Goal: Transaction & Acquisition: Purchase product/service

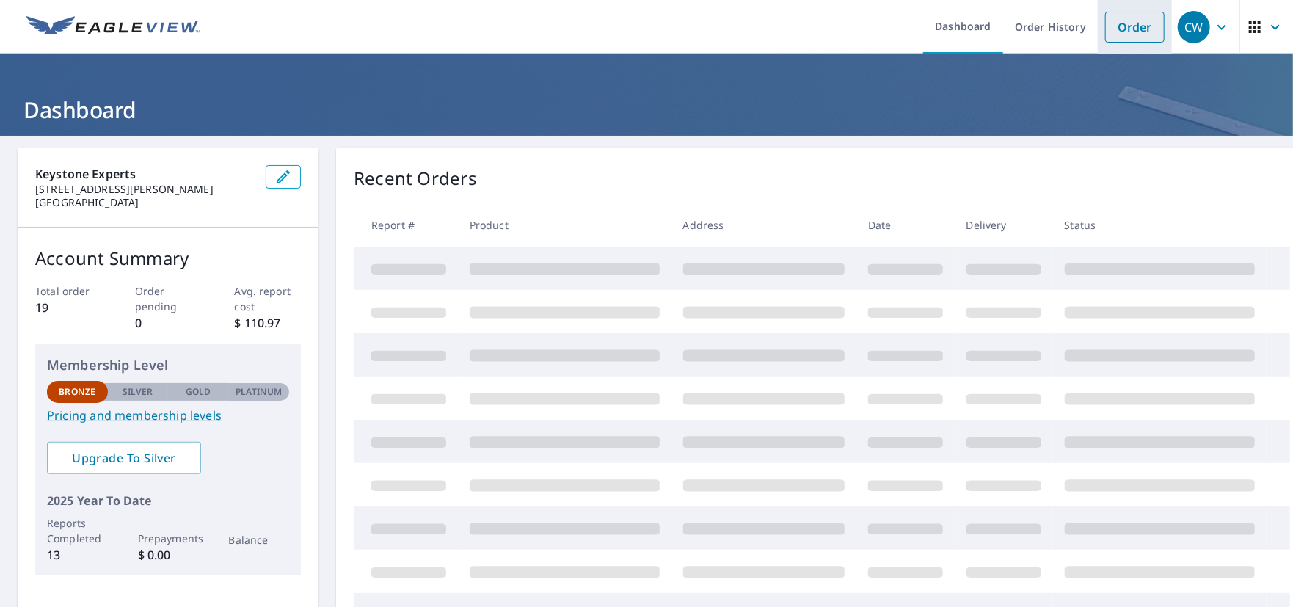
click at [1114, 25] on link "Order" at bounding box center [1135, 27] width 59 height 31
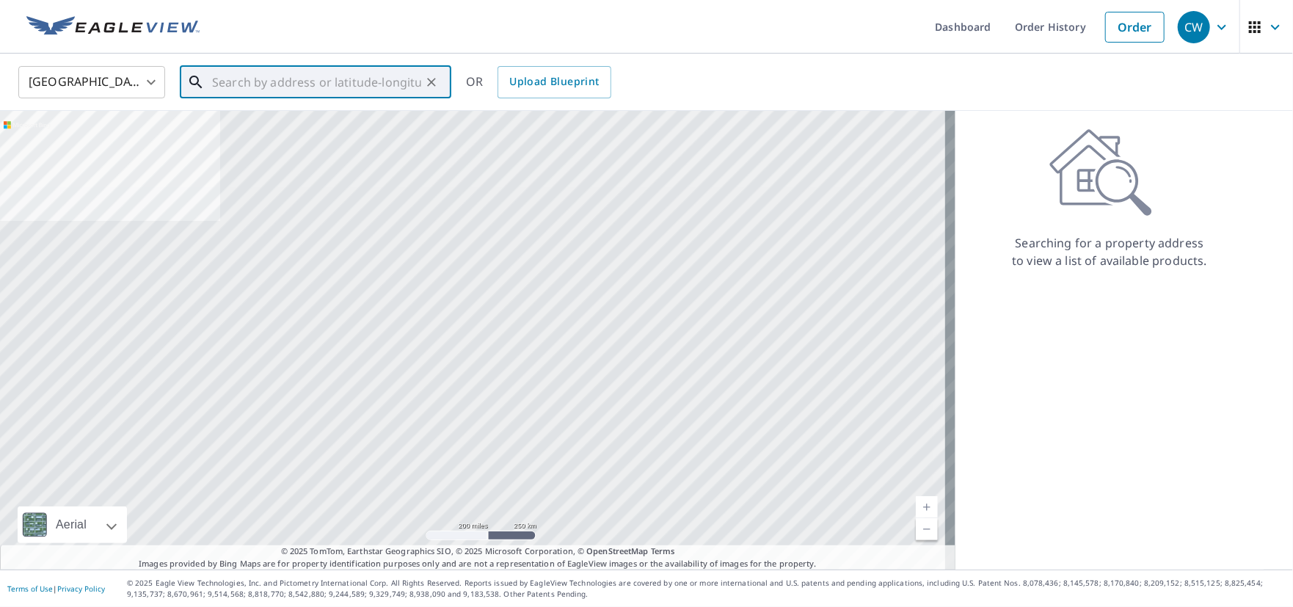
click at [247, 80] on input "text" at bounding box center [316, 82] width 209 height 41
paste input "1309 Piedra Morada Drive, Pacific Palisades, Calif"
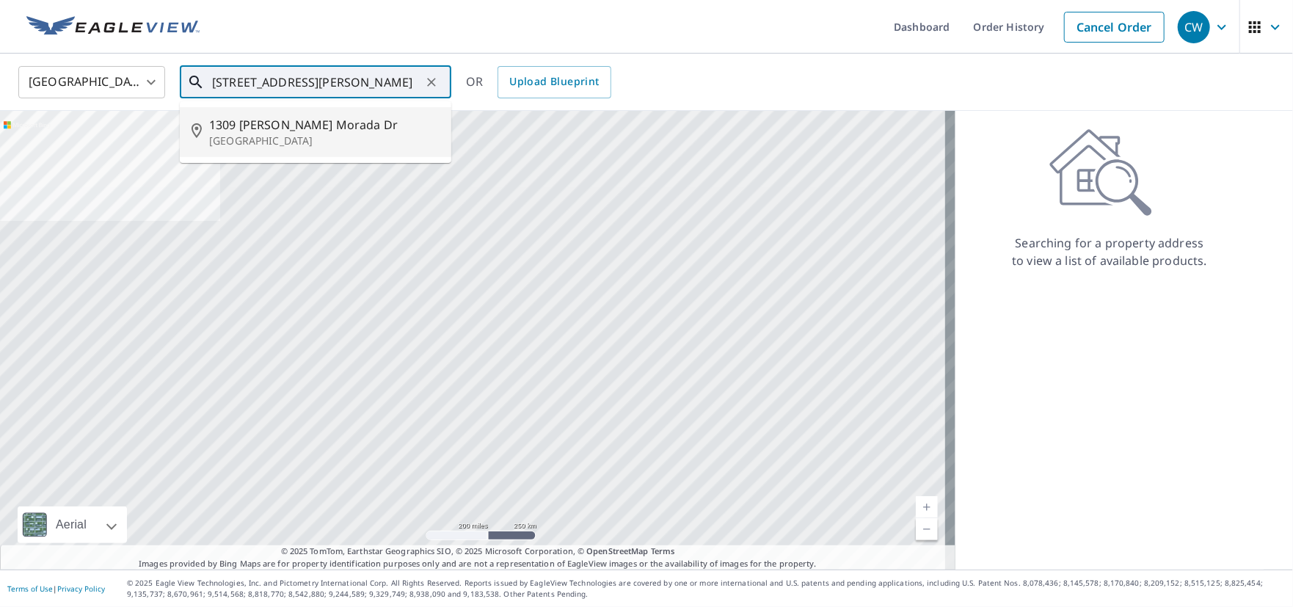
click at [315, 128] on span "1309 [PERSON_NAME] Morada Dr" at bounding box center [324, 125] width 231 height 18
type input "[STREET_ADDRESS][PERSON_NAME]"
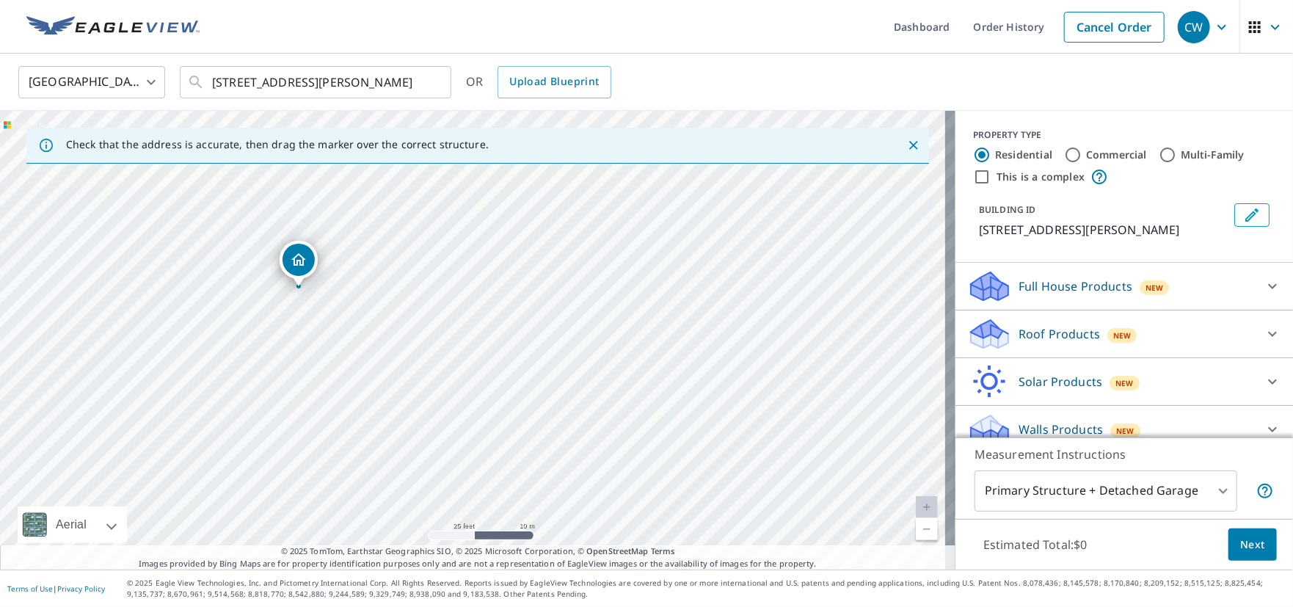
drag, startPoint x: 234, startPoint y: 317, endPoint x: 494, endPoint y: 350, distance: 262.0
click at [494, 350] on div "1309 Piedra Morada Dr Pacific Palisades, CA 90272" at bounding box center [478, 340] width 956 height 459
drag, startPoint x: 300, startPoint y: 261, endPoint x: 289, endPoint y: 272, distance: 16.1
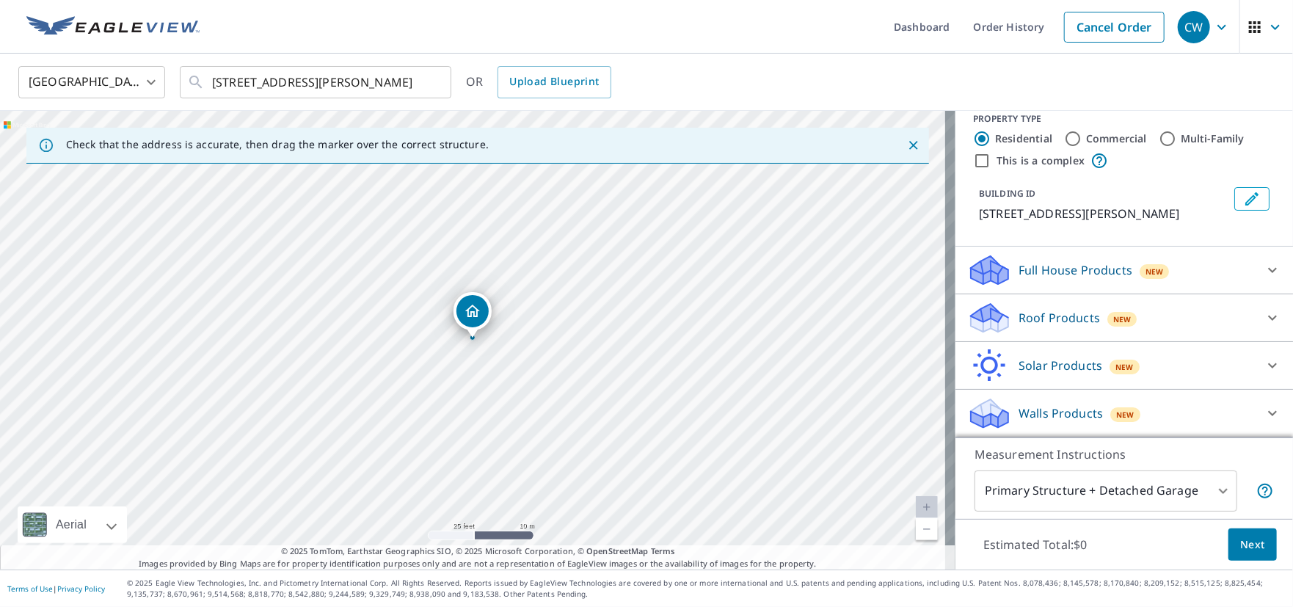
scroll to position [33, 0]
click at [1122, 319] on div "New" at bounding box center [1123, 319] width 30 height 15
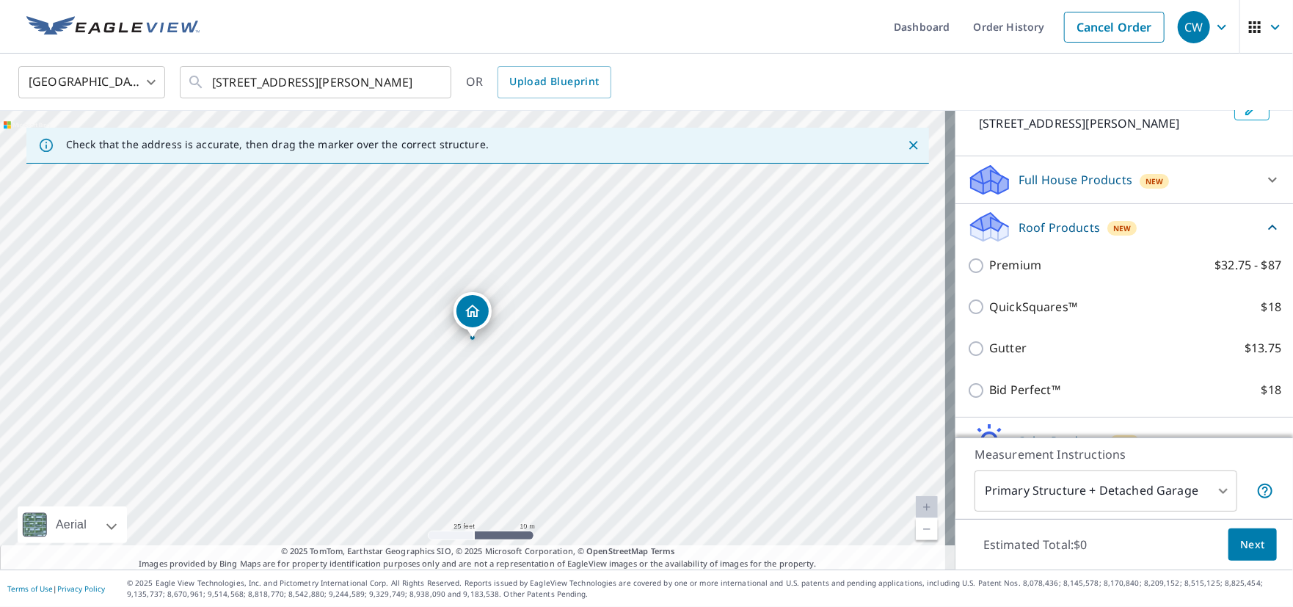
scroll to position [180, 0]
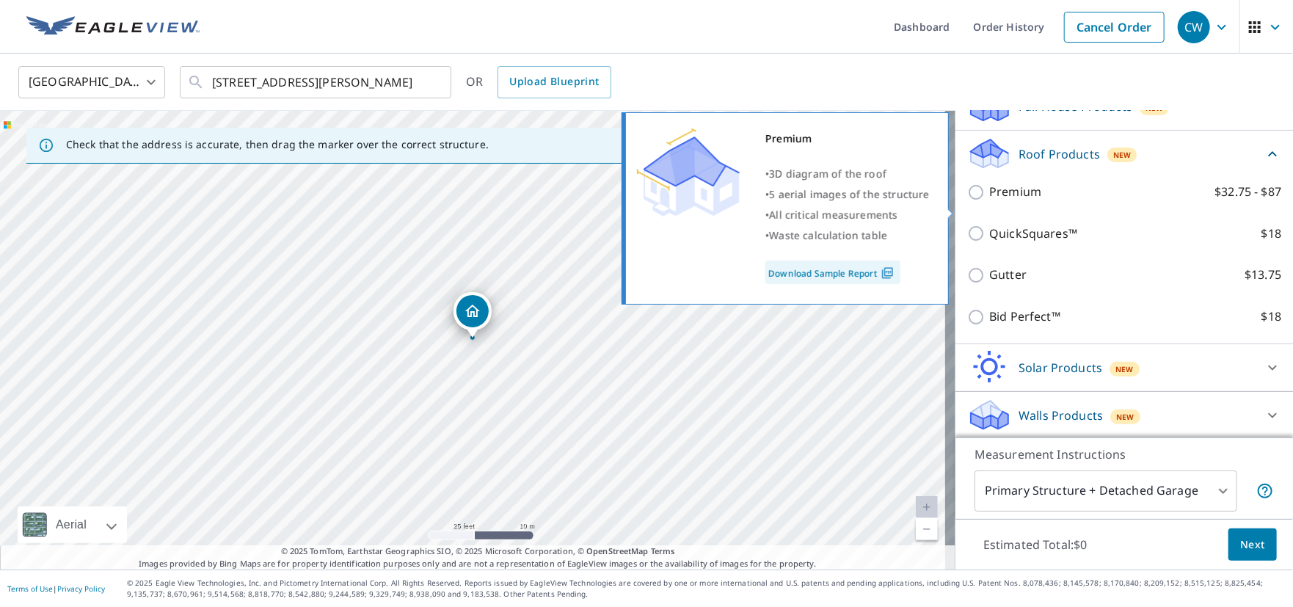
click at [971, 201] on input "Premium $32.75 - $87" at bounding box center [979, 193] width 22 height 18
checkbox input "true"
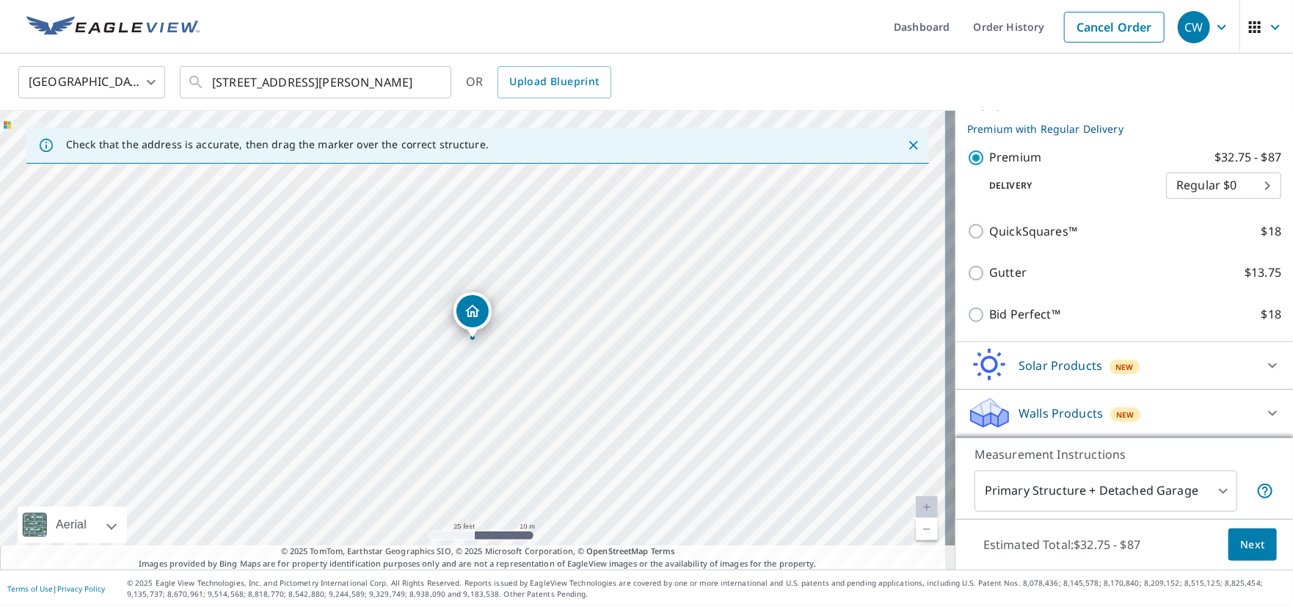
click at [1075, 414] on p "Walls Products" at bounding box center [1061, 413] width 84 height 18
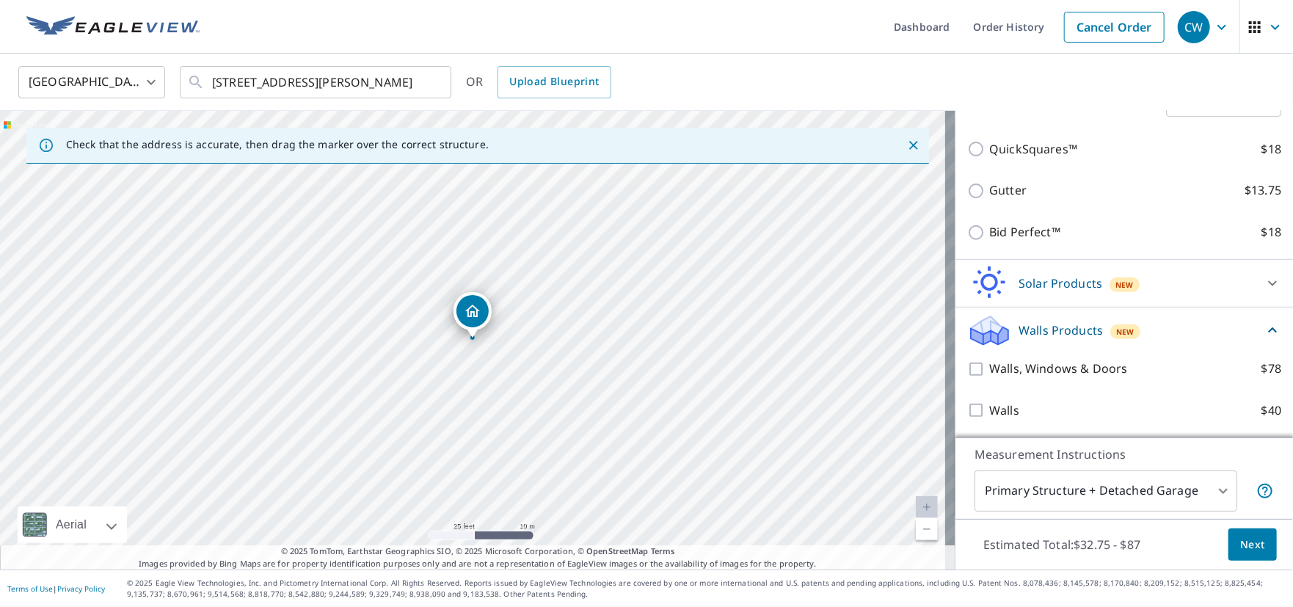
scroll to position [338, 0]
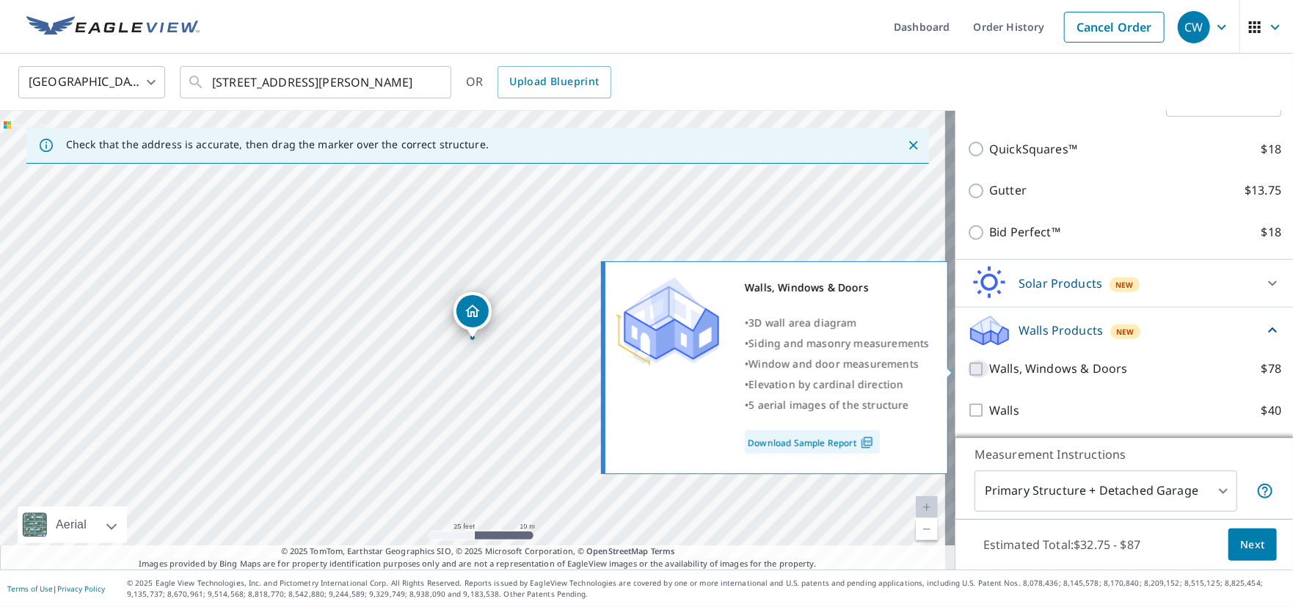
click at [968, 368] on input "Walls, Windows & Doors $78" at bounding box center [979, 369] width 22 height 18
checkbox input "true"
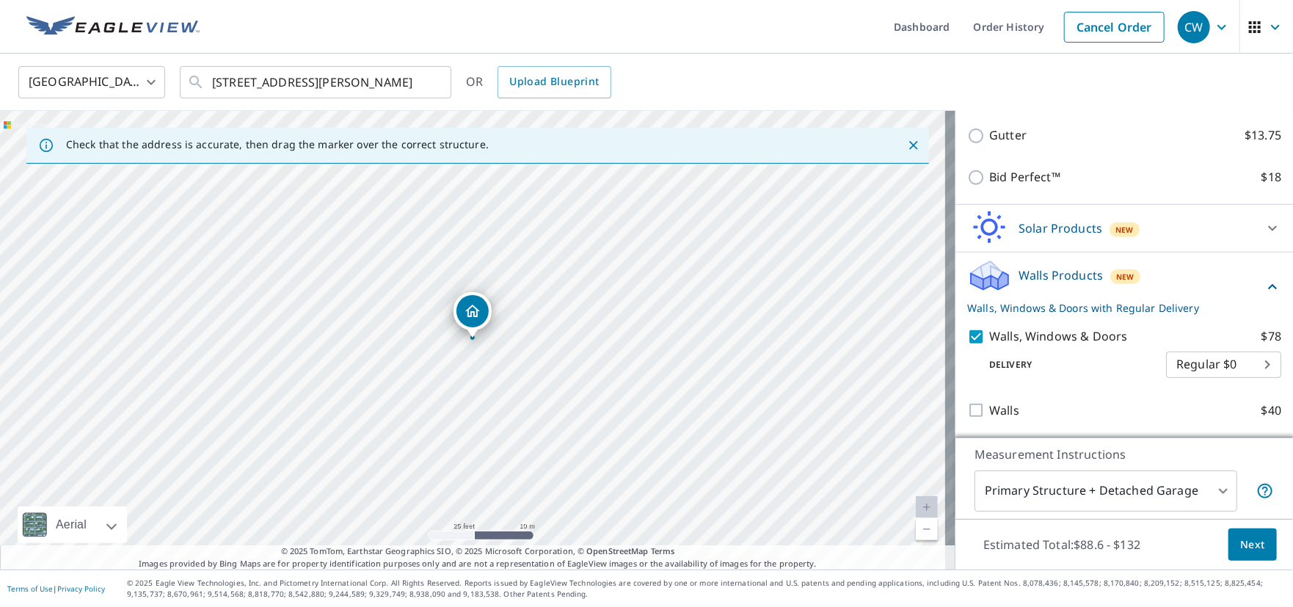
scroll to position [393, 0]
click at [1246, 539] on span "Next" at bounding box center [1253, 545] width 25 height 18
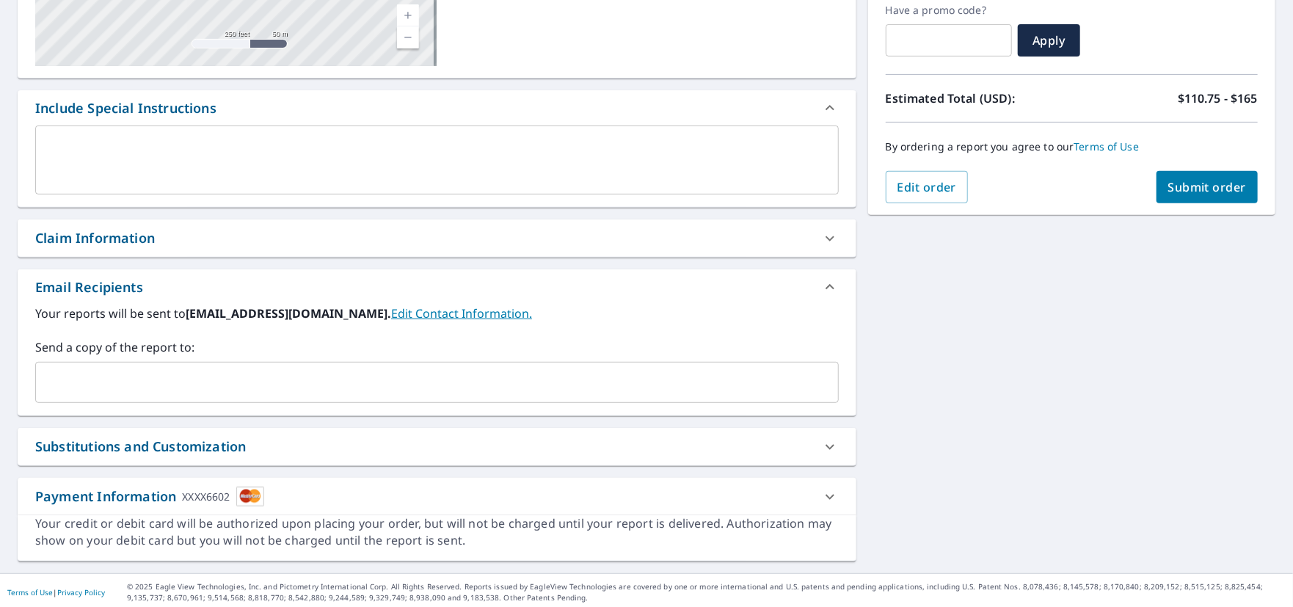
scroll to position [316, 0]
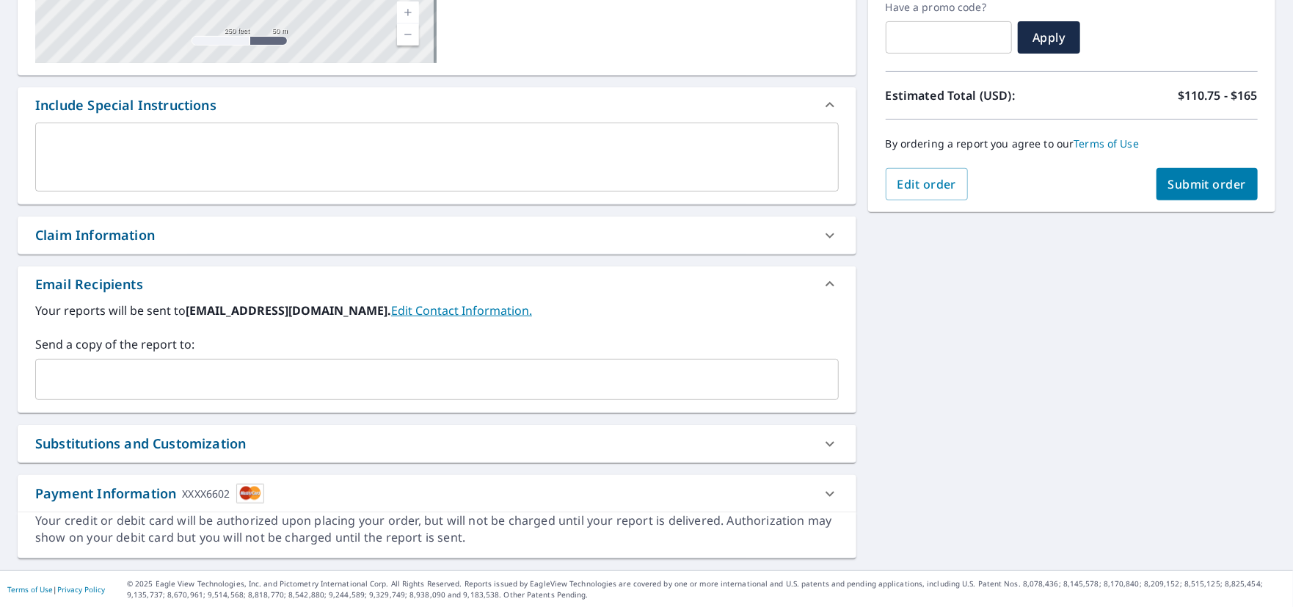
click at [391, 311] on link "Edit Contact Information." at bounding box center [461, 310] width 141 height 16
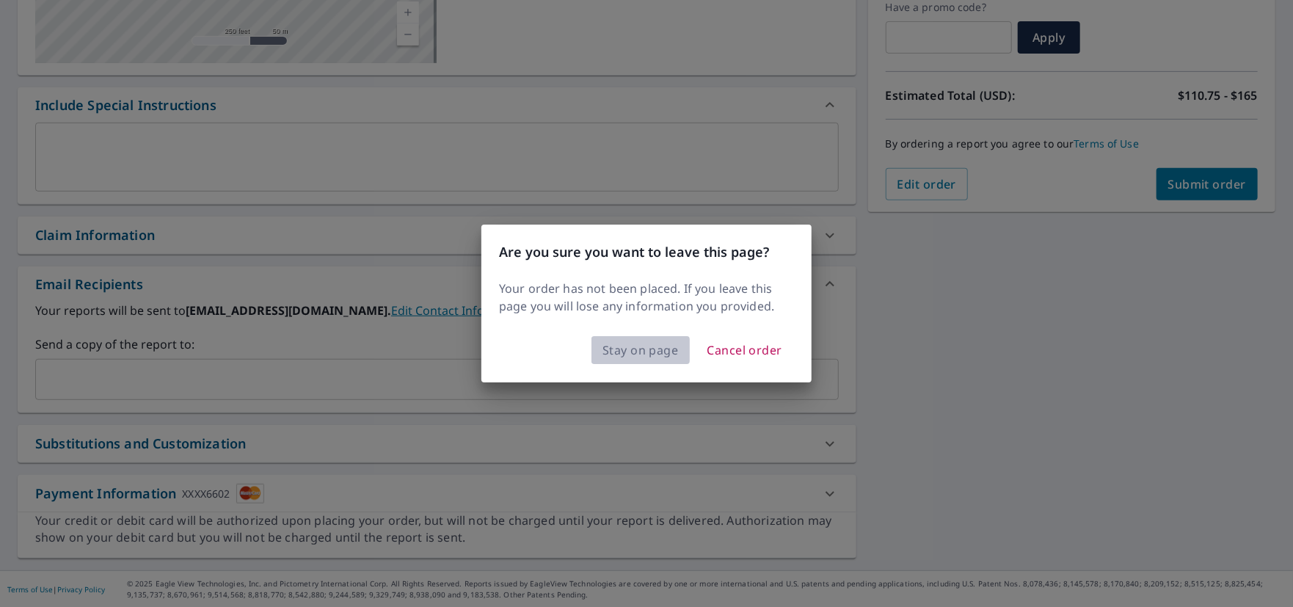
click at [636, 348] on span "Stay on page" at bounding box center [641, 350] width 76 height 21
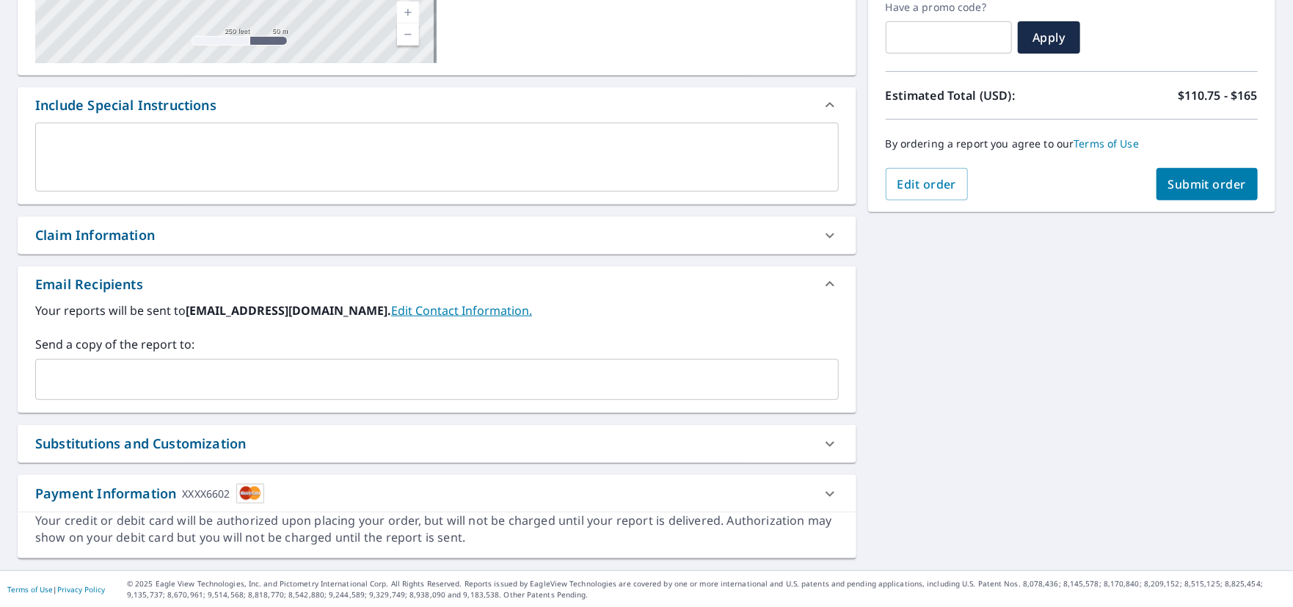
click at [280, 376] on input "text" at bounding box center [426, 380] width 769 height 28
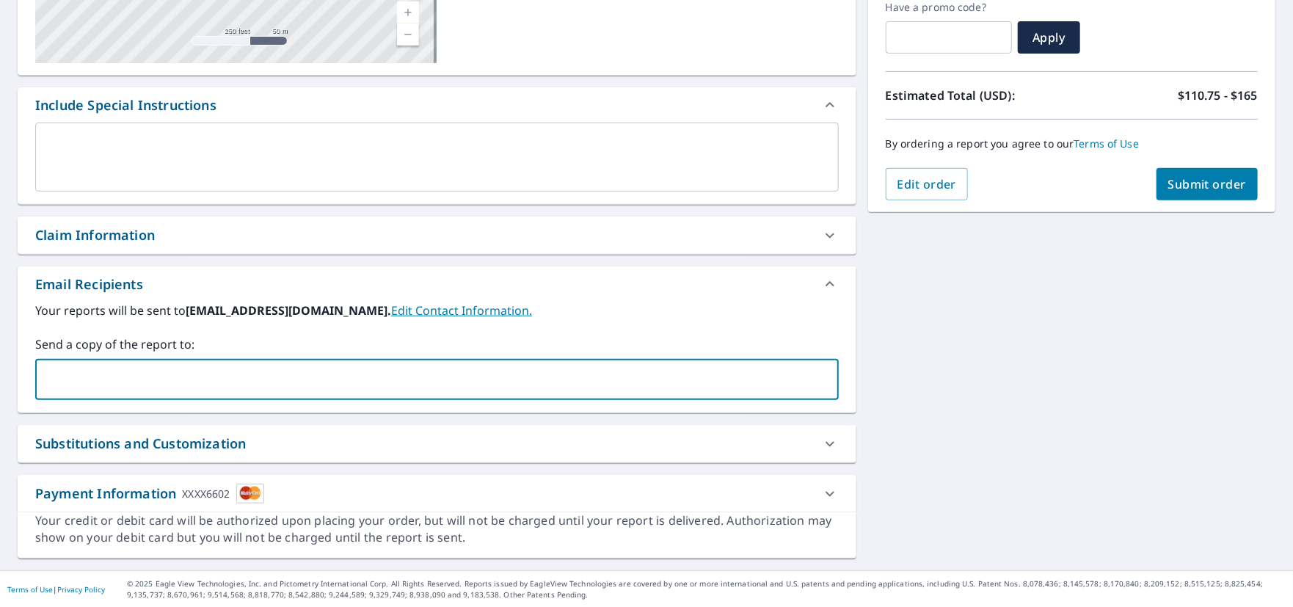
type input "[EMAIL_ADDRESS][DOMAIN_NAME]"
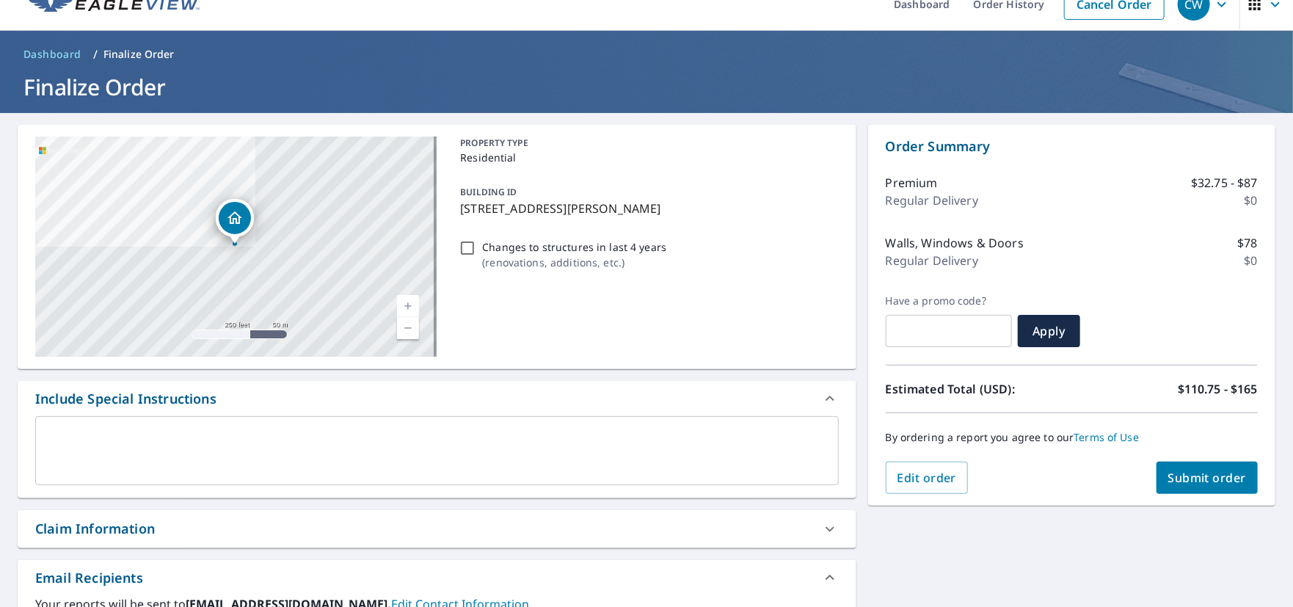
scroll to position [0, 0]
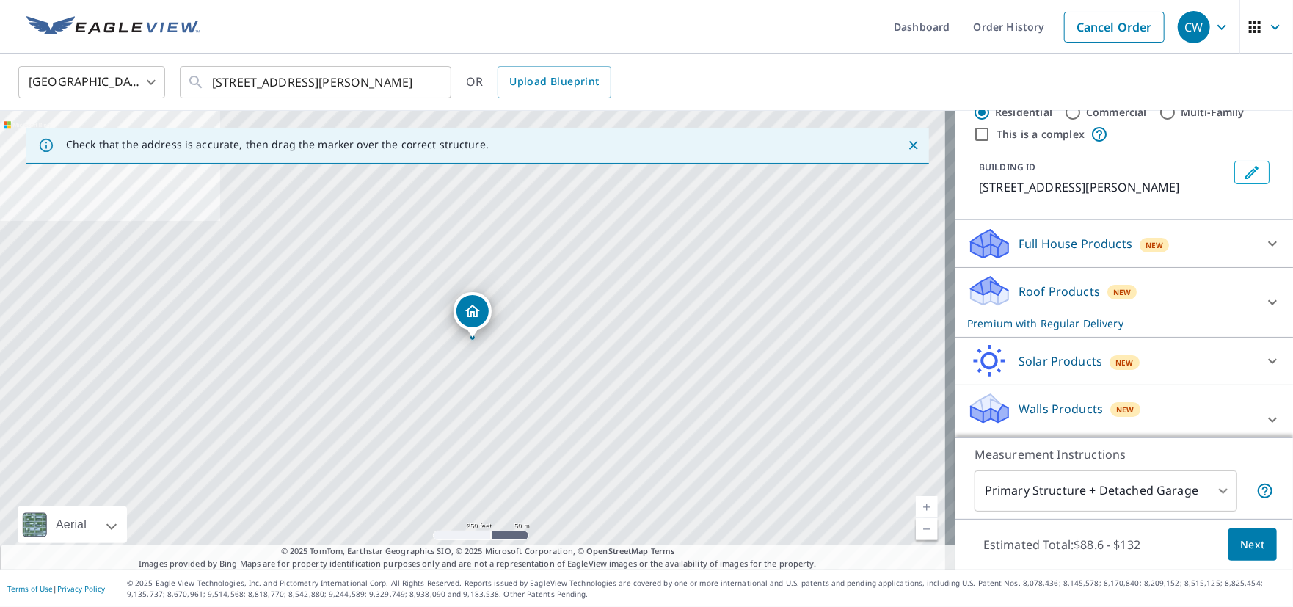
scroll to position [63, 0]
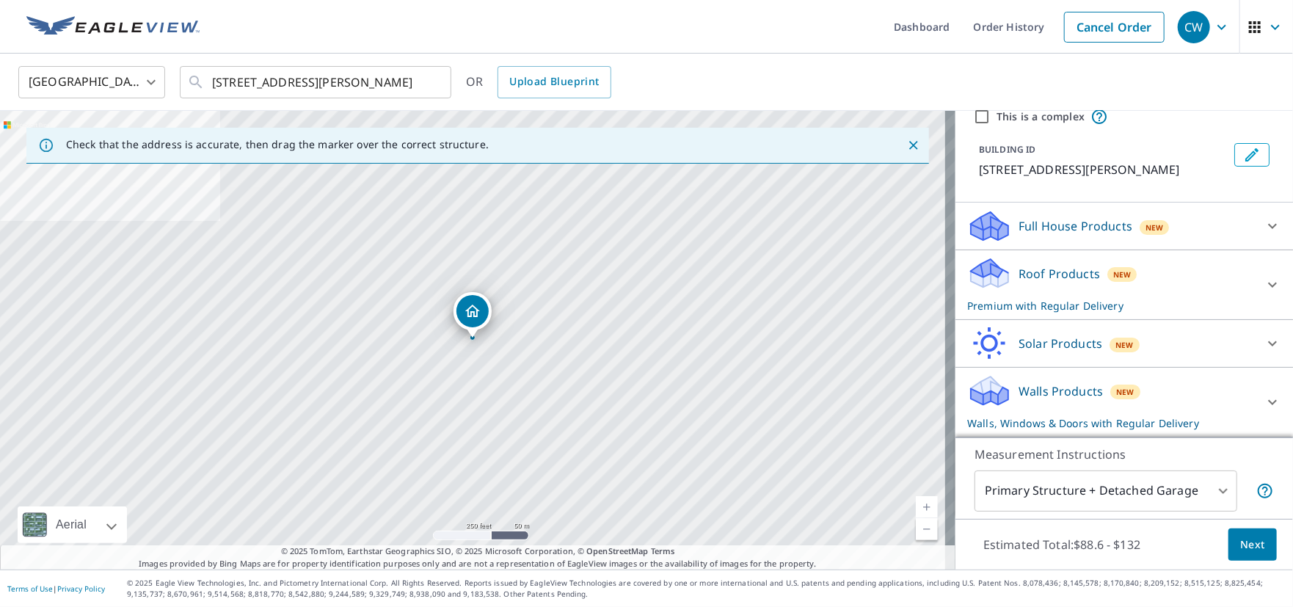
click at [1264, 235] on icon at bounding box center [1273, 226] width 18 height 18
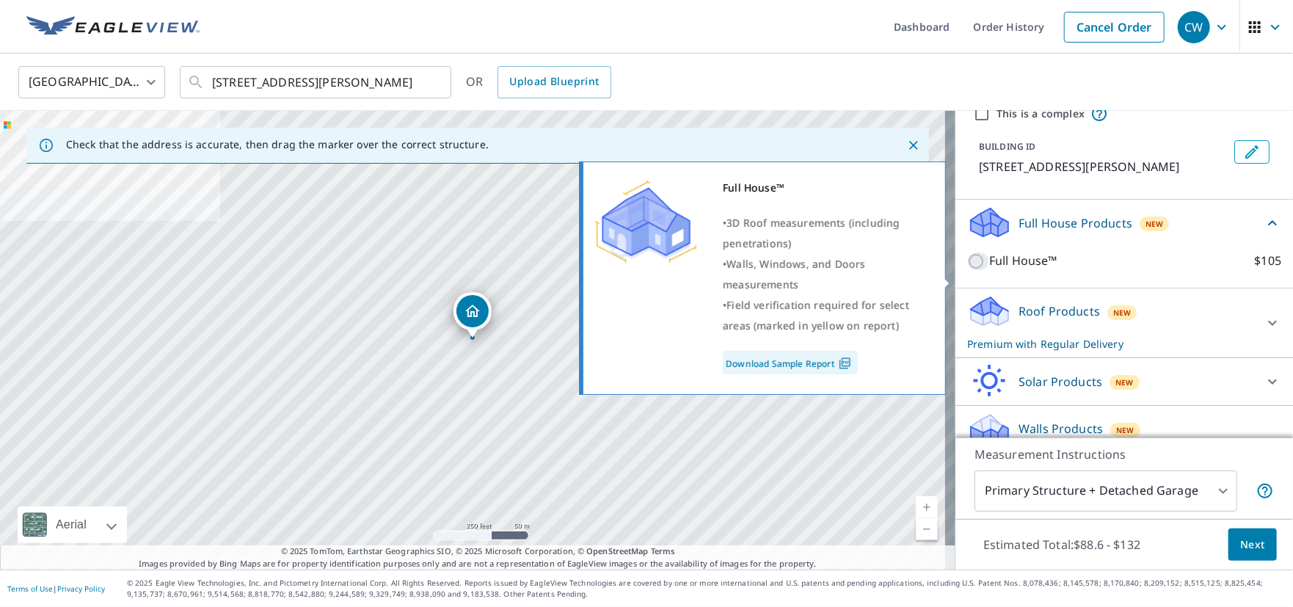
click at [968, 270] on input "Full House™ $105" at bounding box center [979, 262] width 22 height 18
checkbox input "true"
checkbox input "false"
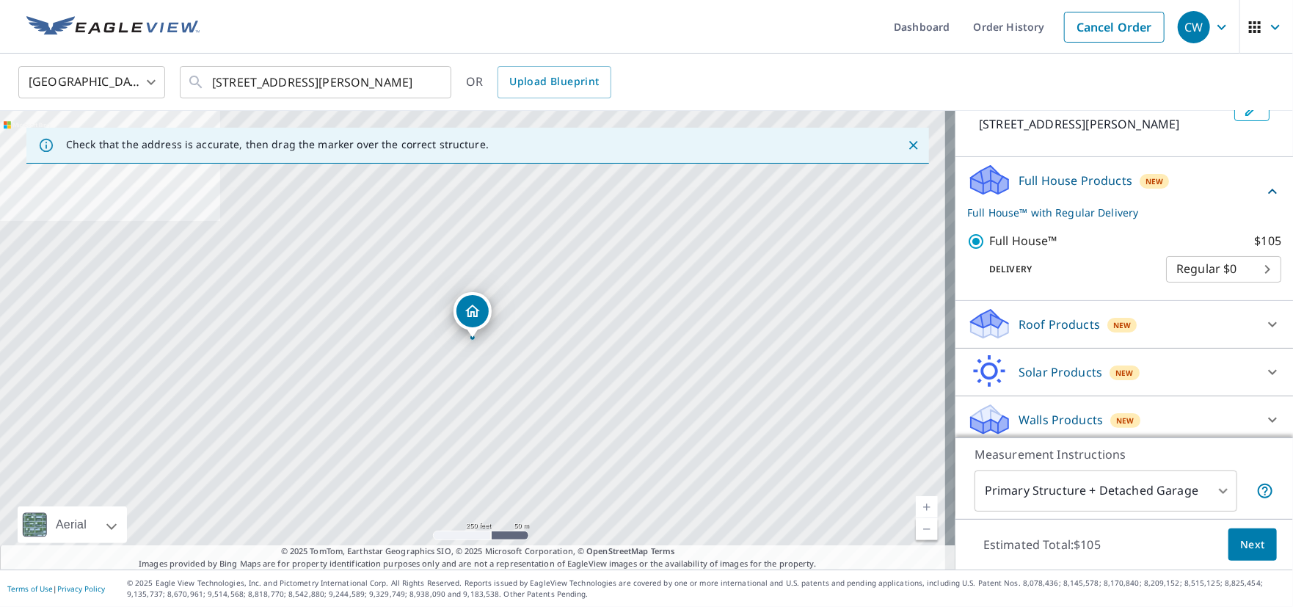
scroll to position [130, 0]
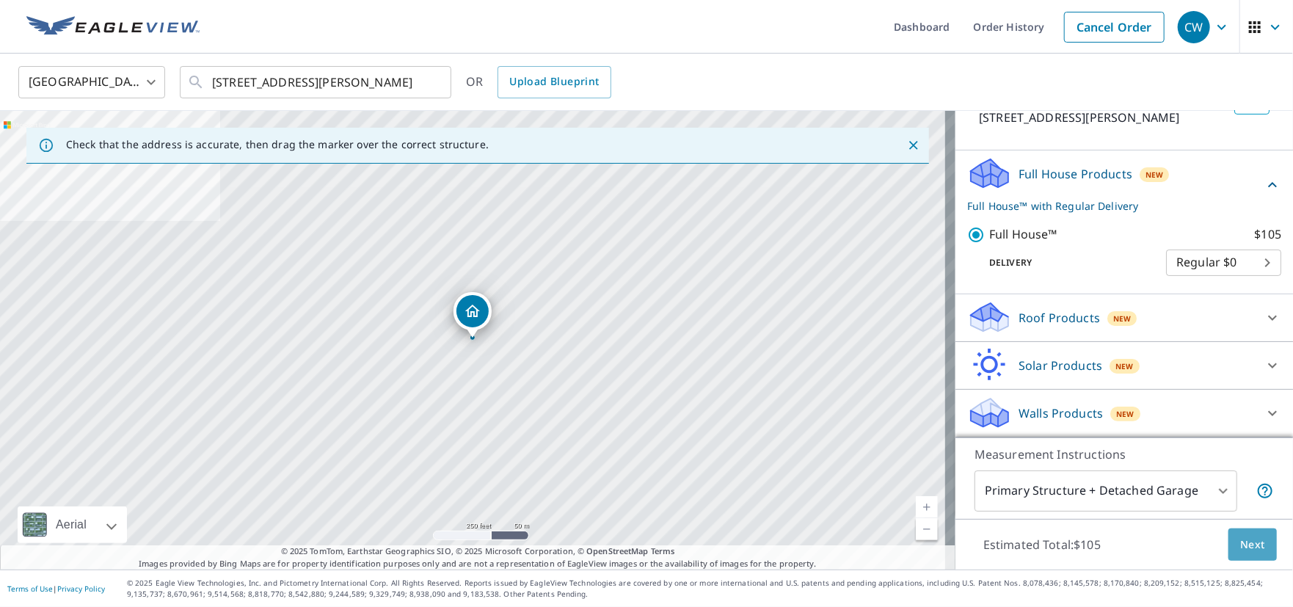
click at [1244, 546] on span "Next" at bounding box center [1253, 545] width 25 height 18
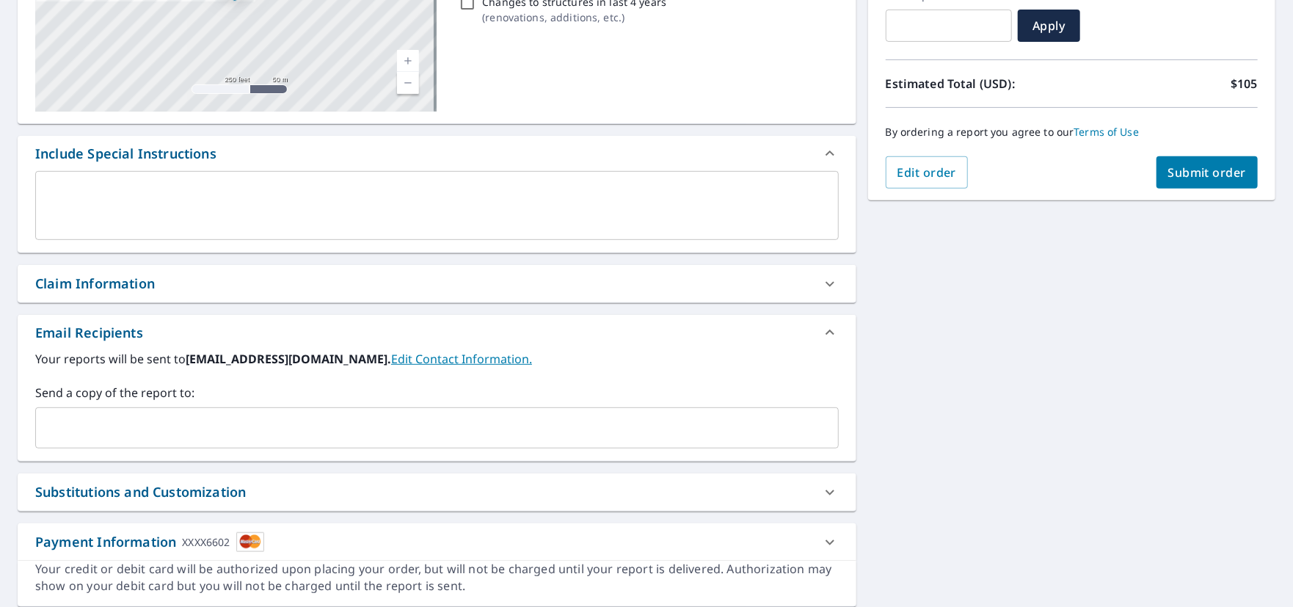
scroll to position [294, 0]
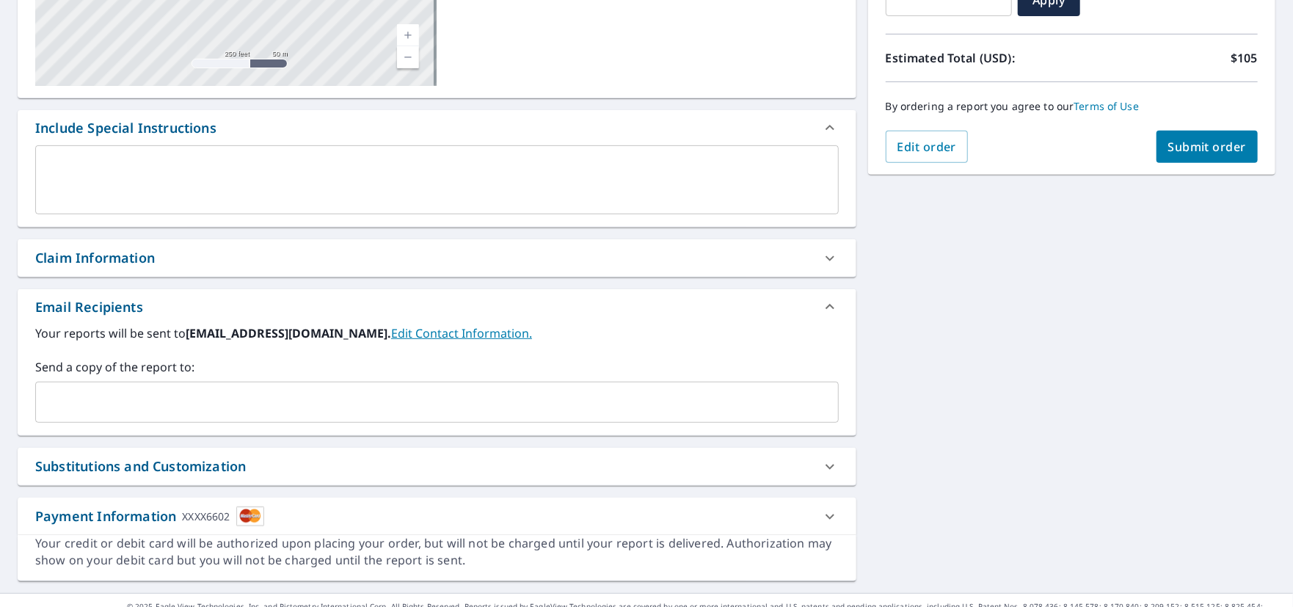
click at [280, 399] on input "text" at bounding box center [426, 402] width 769 height 28
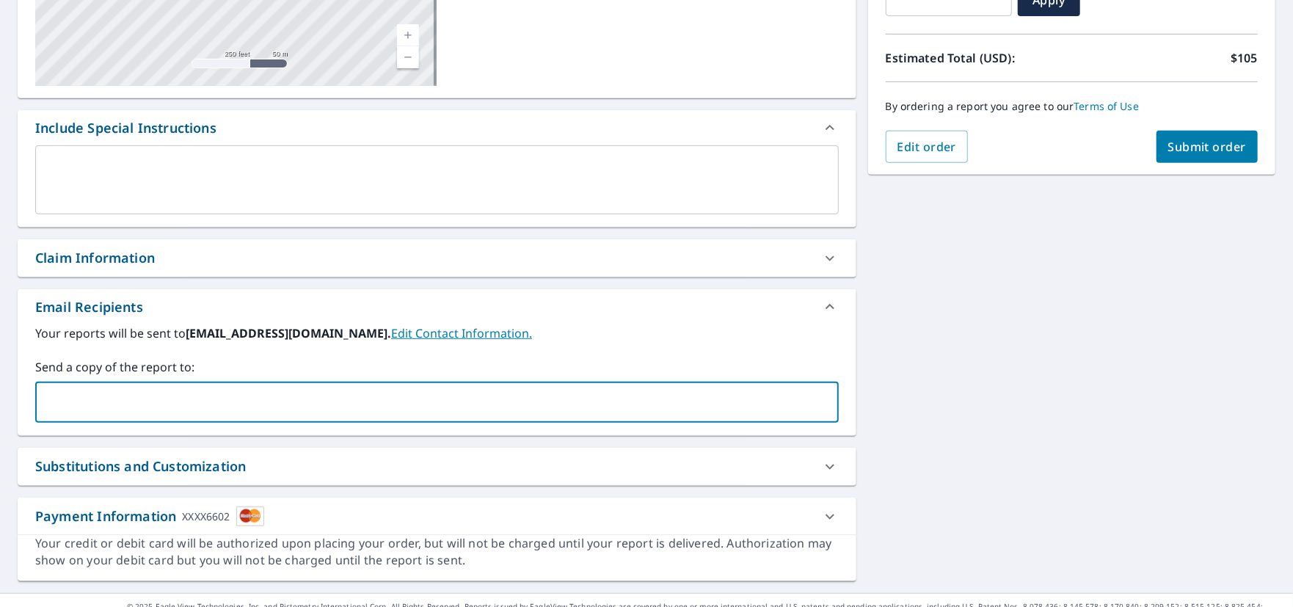
type input "[EMAIL_ADDRESS][DOMAIN_NAME]"
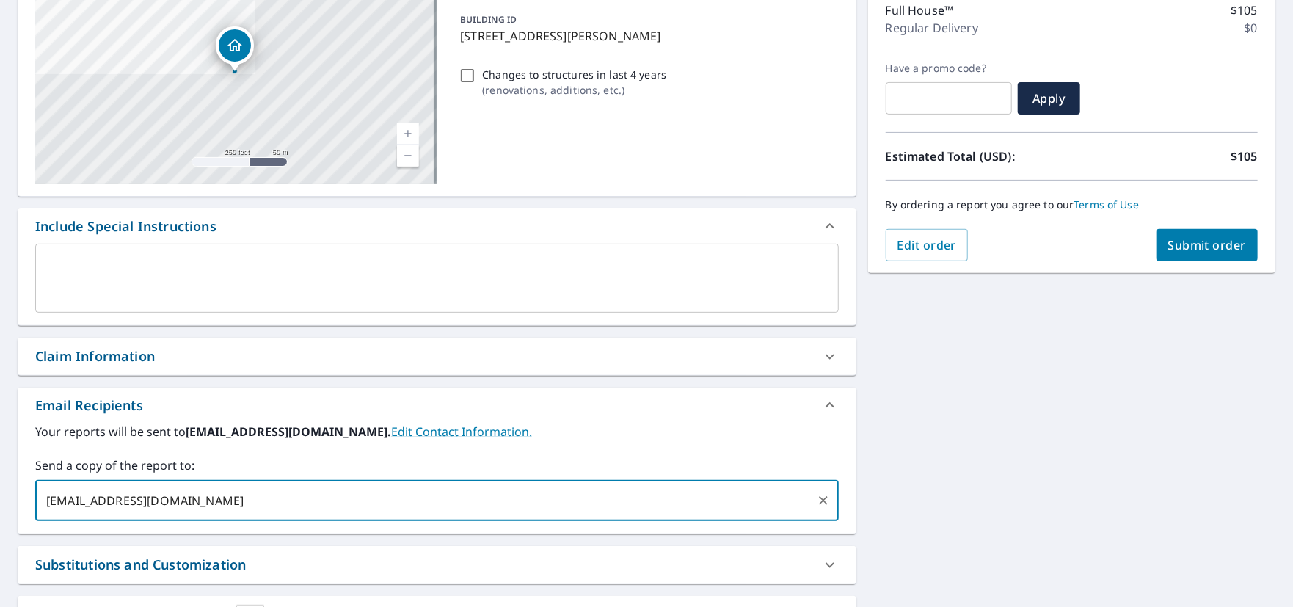
scroll to position [170, 0]
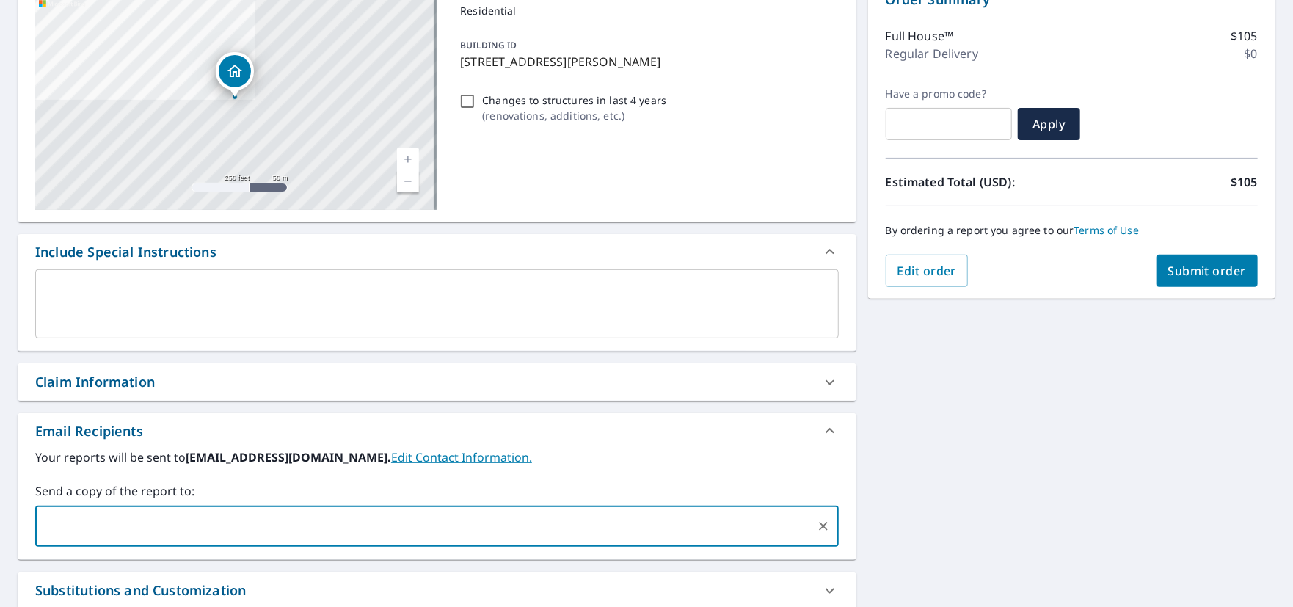
click at [386, 369] on div "Claim Information" at bounding box center [437, 381] width 839 height 37
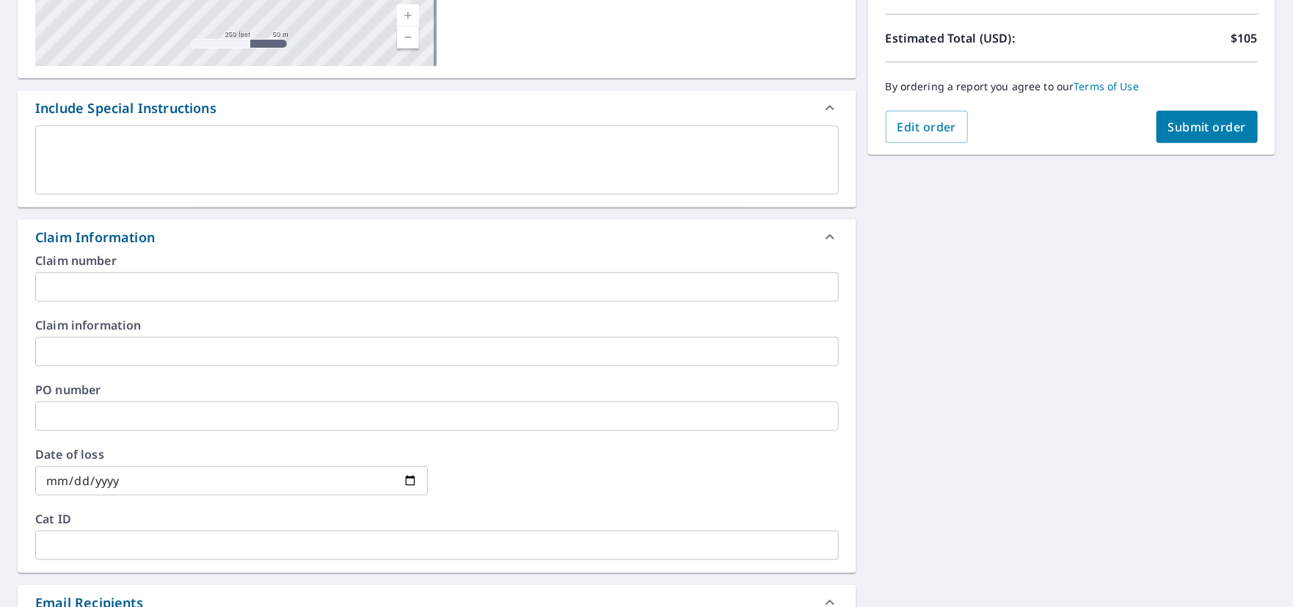
scroll to position [316, 0]
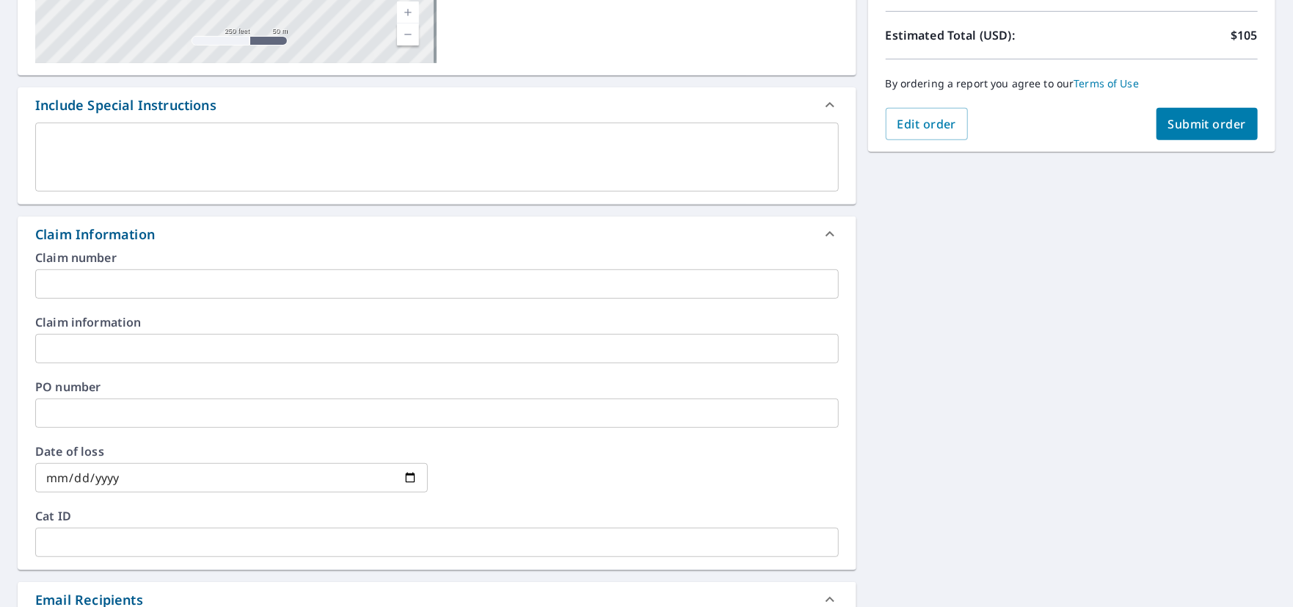
click at [111, 285] on input "text" at bounding box center [437, 283] width 804 height 29
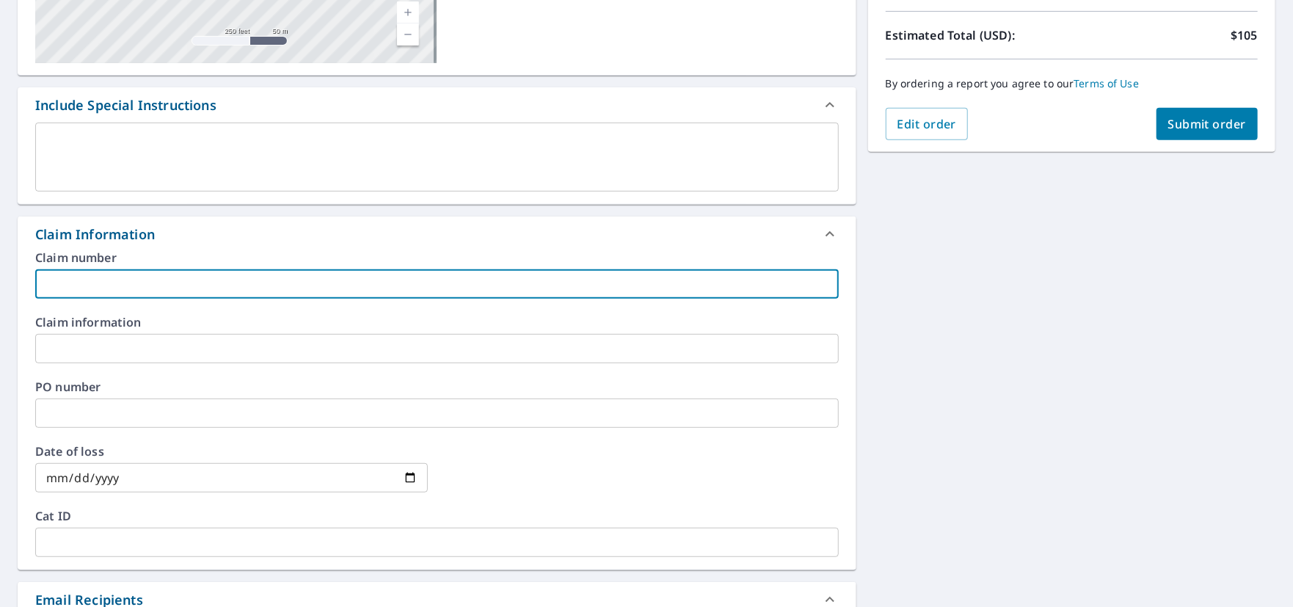
paste input "00201937696"
type input "00201937696"
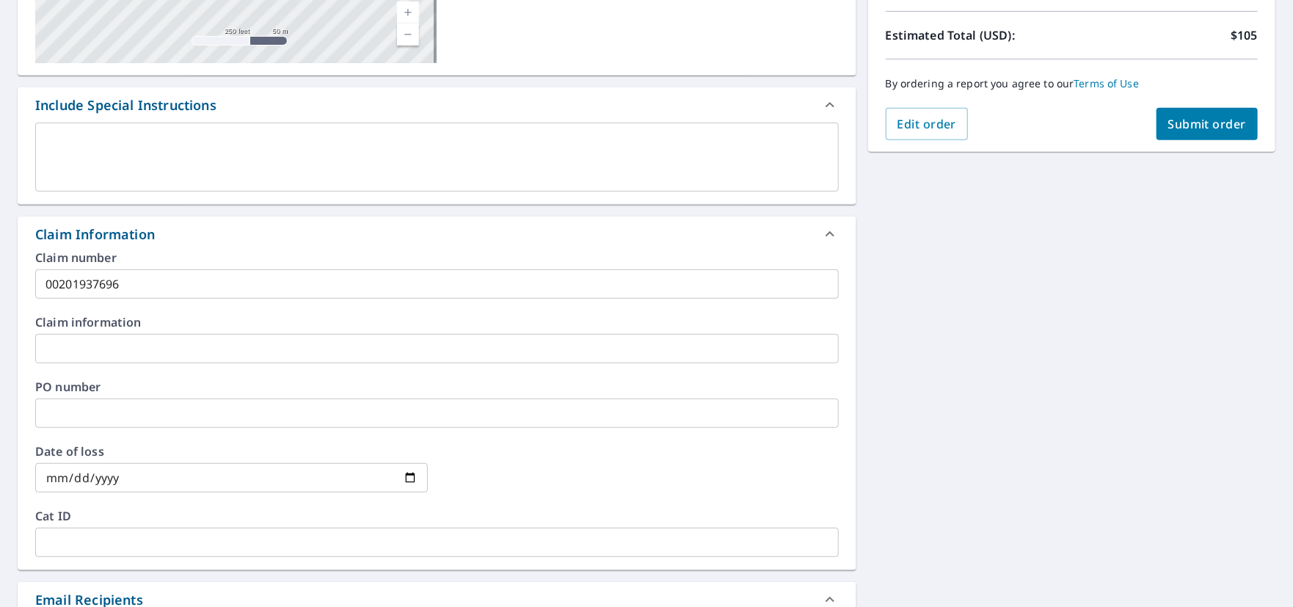
click at [186, 477] on input "date" at bounding box center [231, 477] width 393 height 29
click at [162, 483] on input "date" at bounding box center [231, 477] width 393 height 29
type input "[DATE]"
click at [129, 514] on label "Cat ID" at bounding box center [437, 516] width 804 height 12
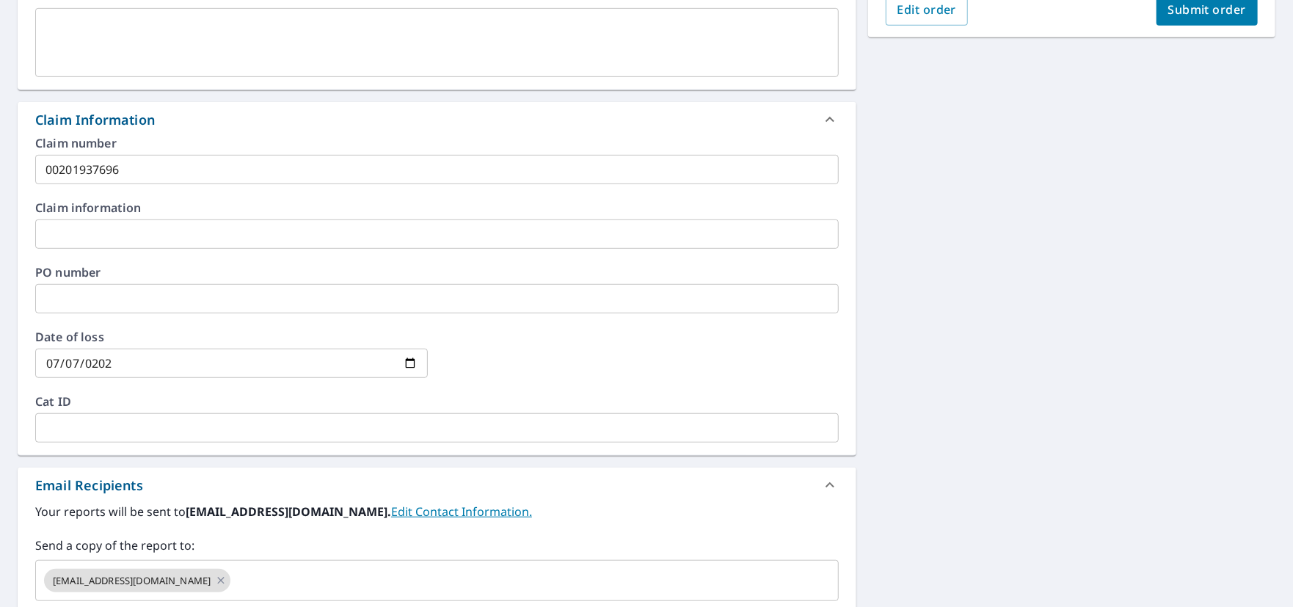
scroll to position [463, 0]
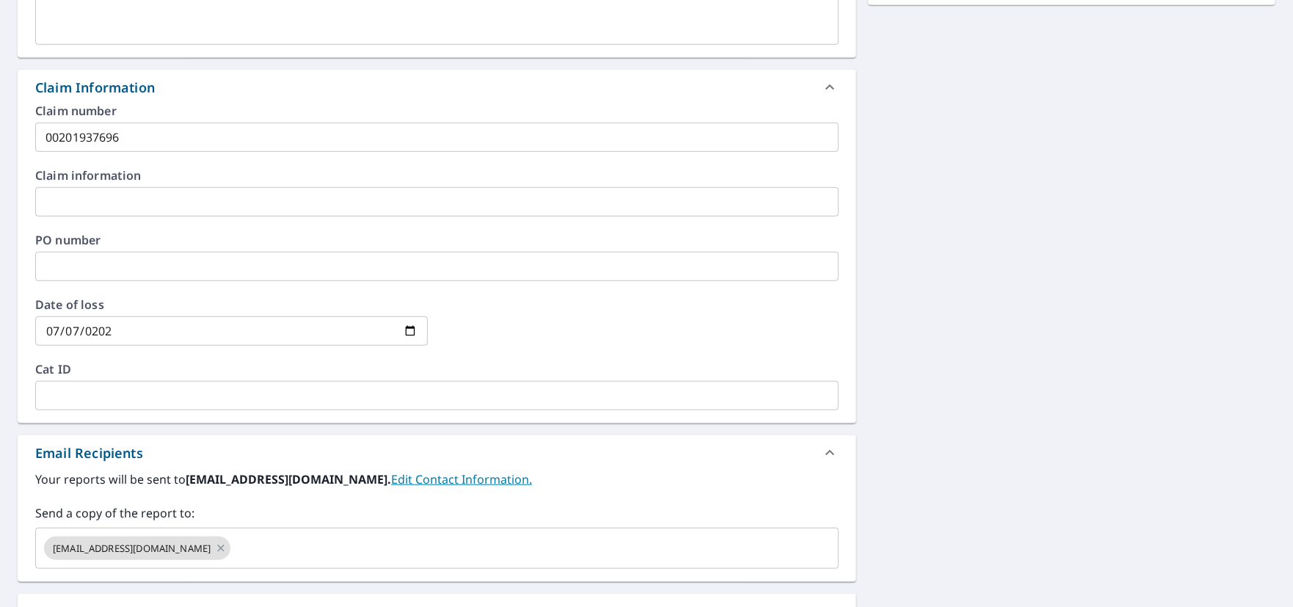
click at [73, 203] on input "text" at bounding box center [437, 201] width 804 height 29
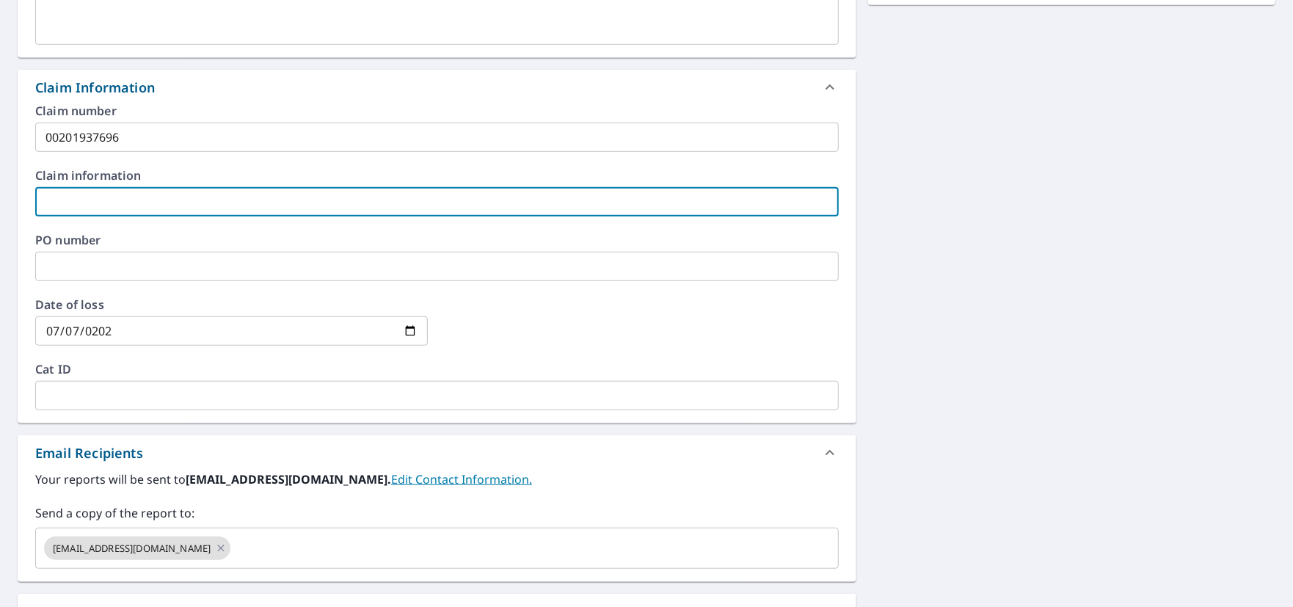
paste input "[PERSON_NAME] [PERSON_NAME] Bank"
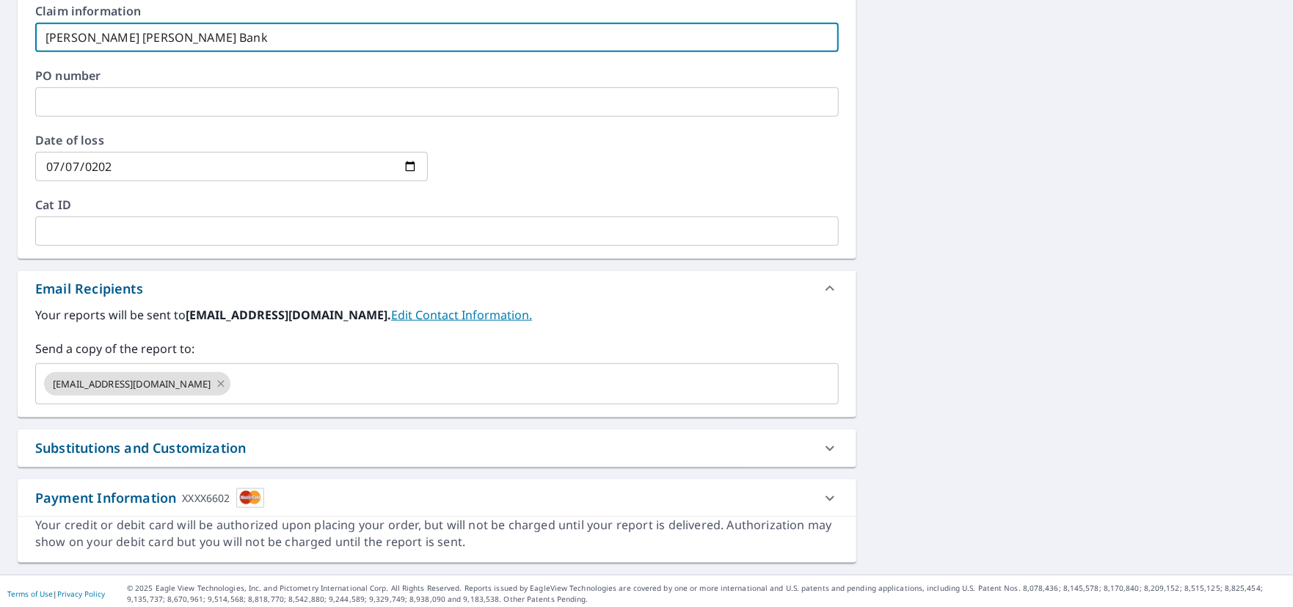
scroll to position [632, 0]
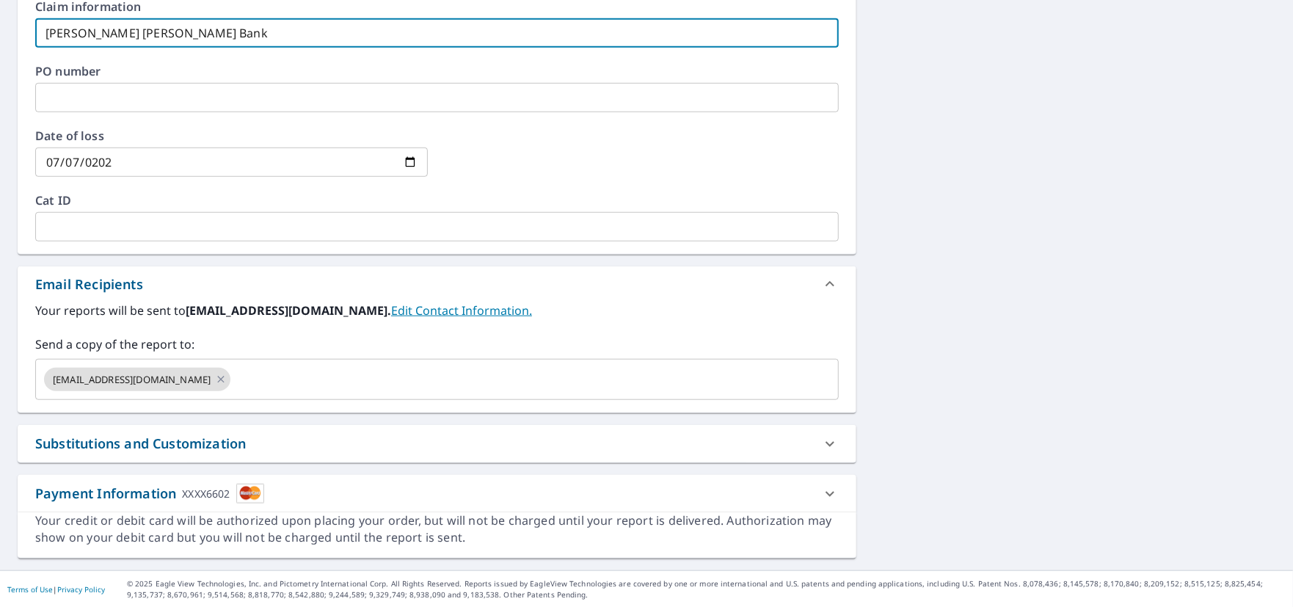
type input "[PERSON_NAME] [PERSON_NAME] Bank"
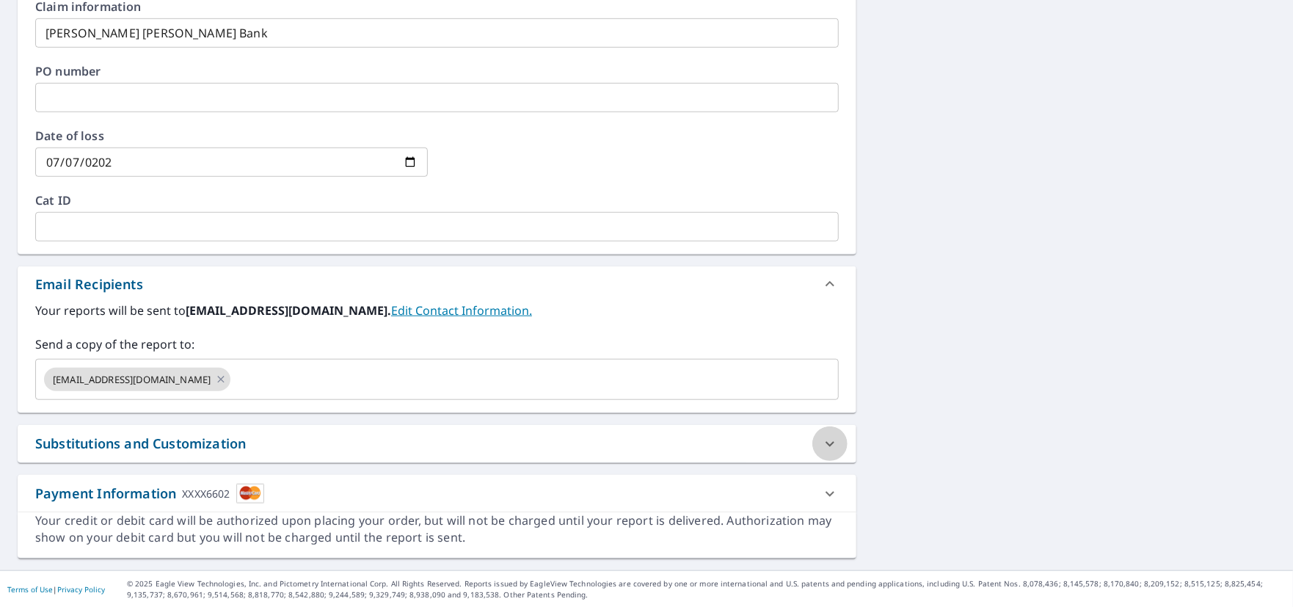
click at [821, 446] on icon at bounding box center [830, 444] width 18 height 18
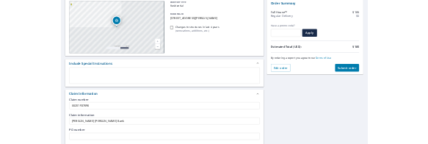
scroll to position [0, 0]
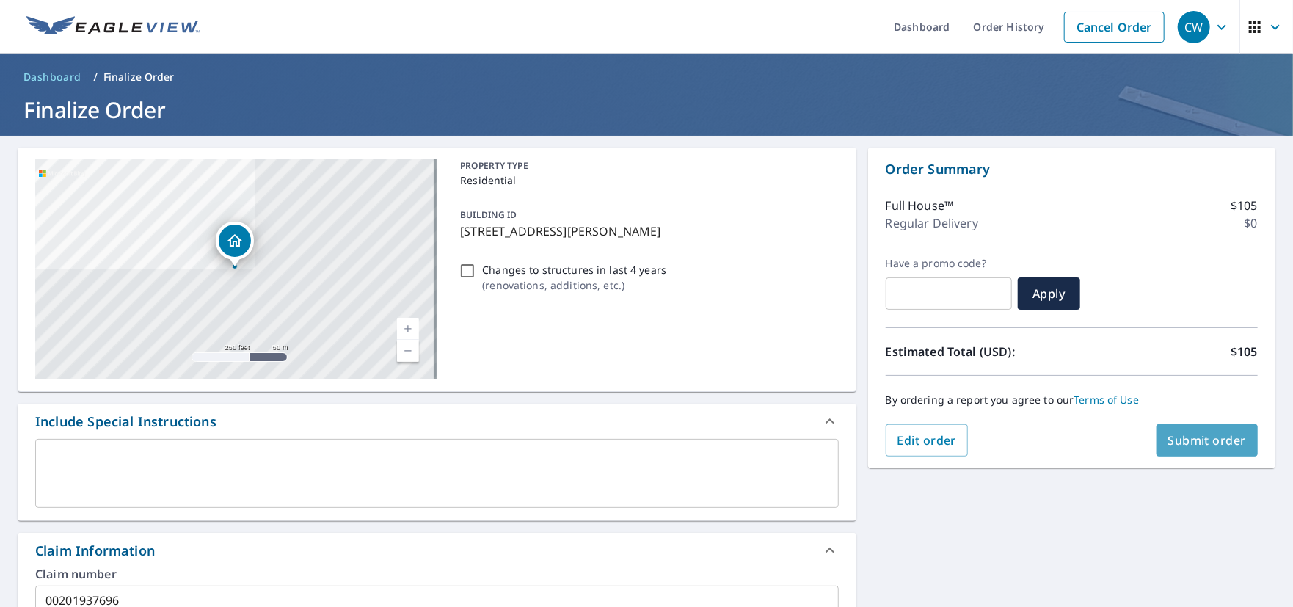
click at [1197, 440] on span "Submit order" at bounding box center [1208, 440] width 79 height 16
